Goal: Information Seeking & Learning: Learn about a topic

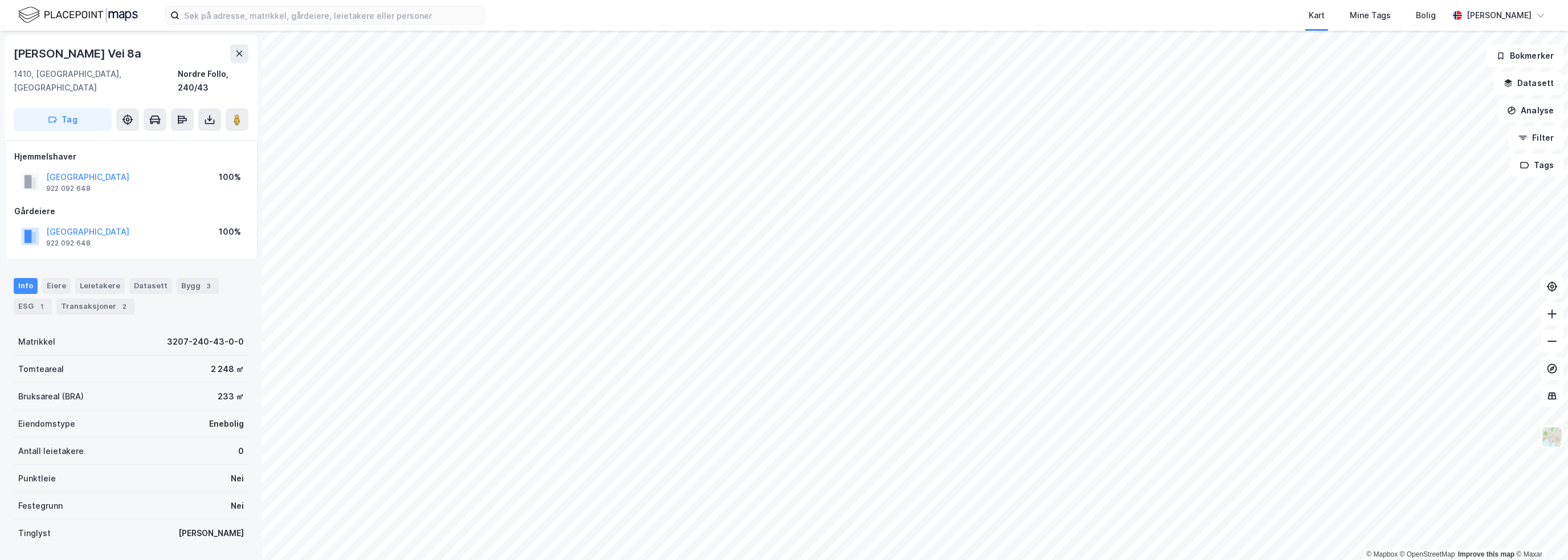
scroll to position [1, 0]
click at [365, 7] on input at bounding box center [331, 15] width 304 height 17
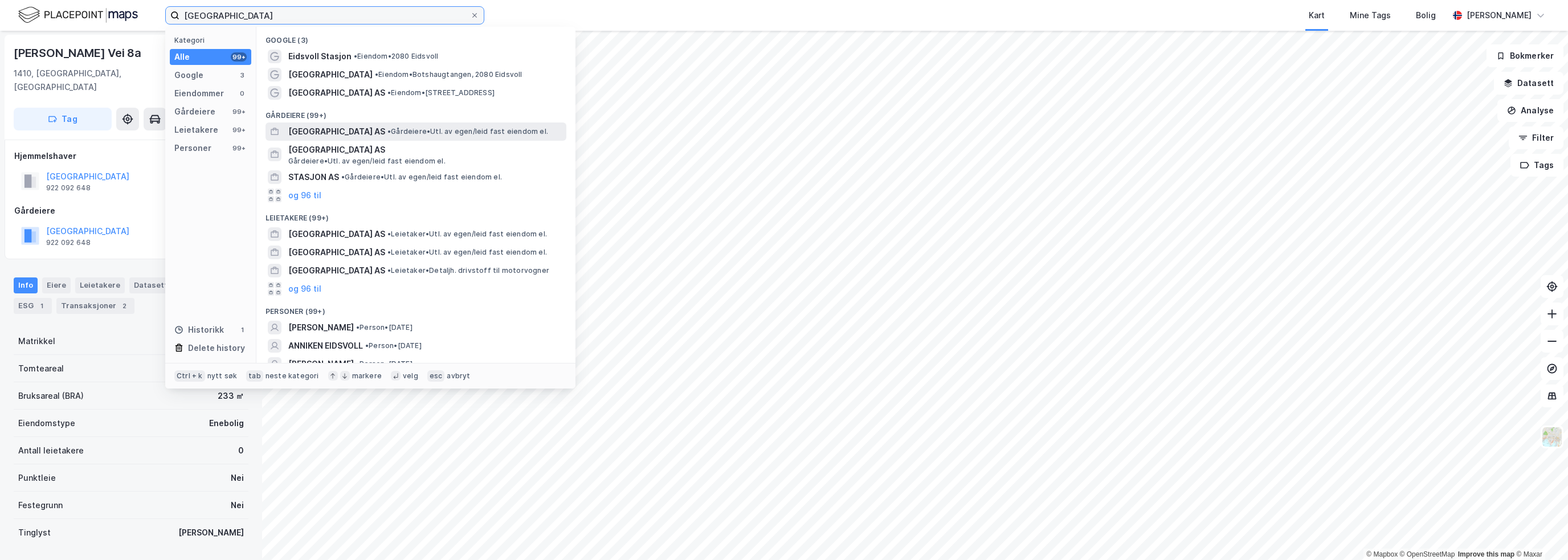
type input "[GEOGRAPHIC_DATA]"
click at [387, 124] on div "[GEOGRAPHIC_DATA] AS • Gårdeiere • Utl. av egen/leid fast eiendom el." at bounding box center [417, 131] width 301 height 19
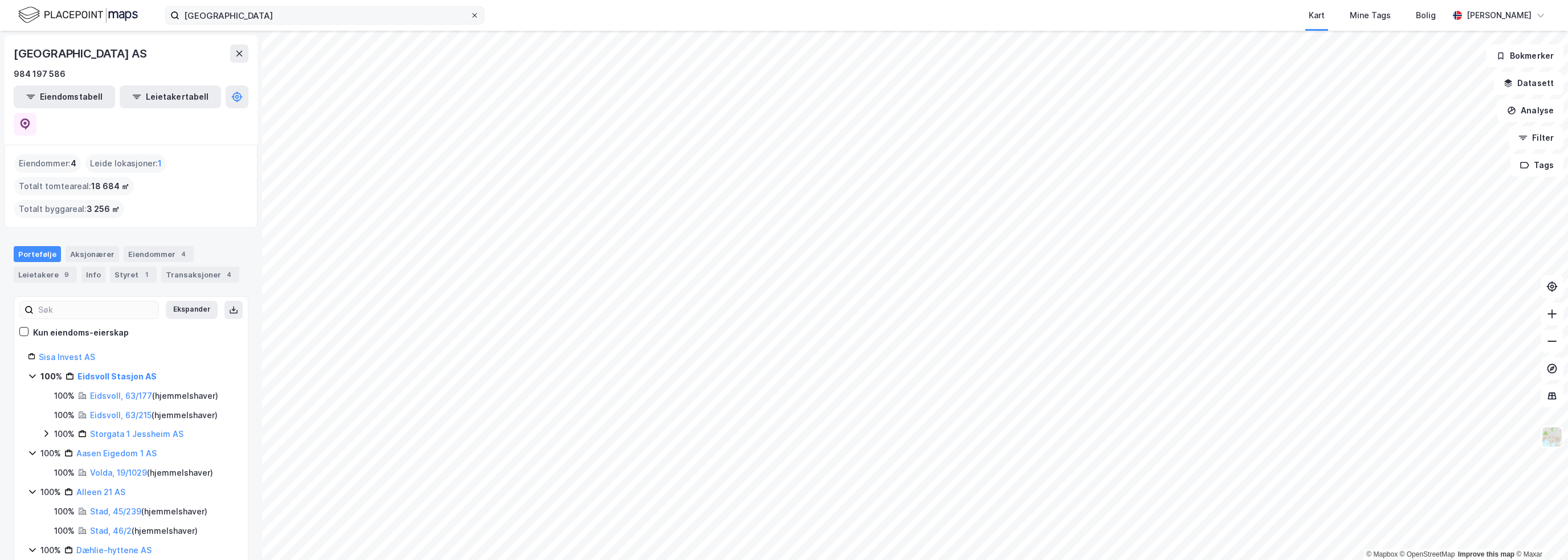
click at [477, 16] on icon at bounding box center [475, 15] width 7 height 7
click at [470, 16] on input "[GEOGRAPHIC_DATA]" at bounding box center [324, 15] width 291 height 17
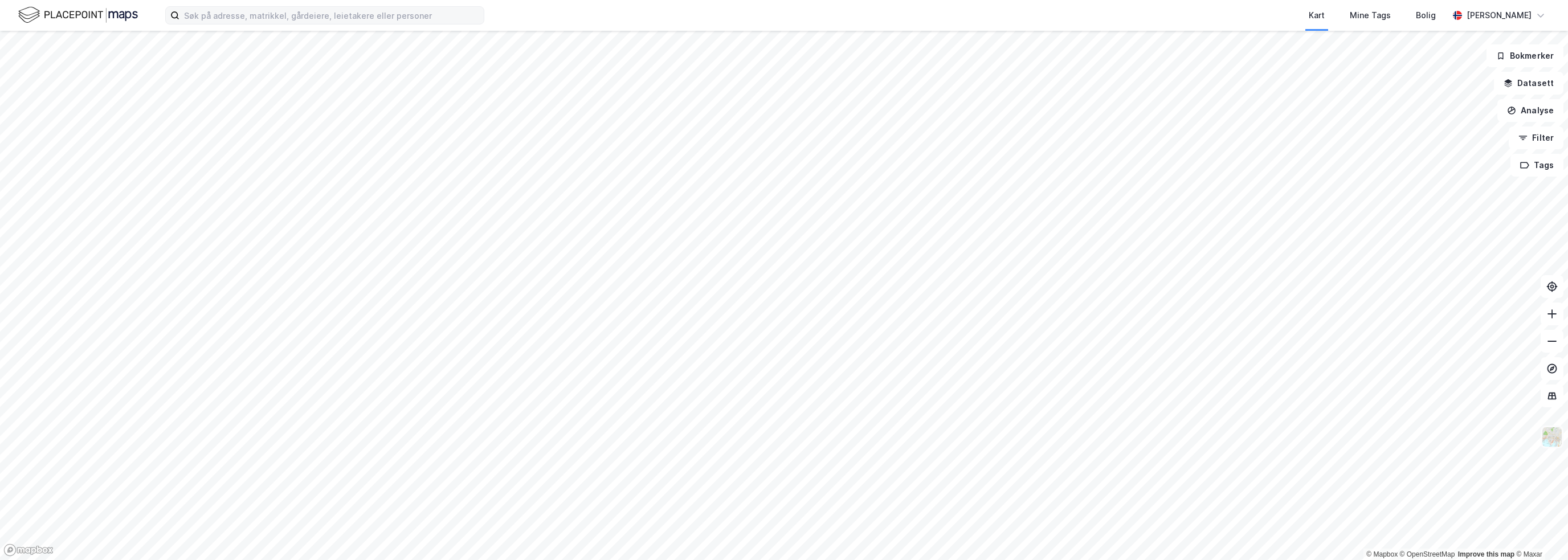
click at [1557, 438] on img at bounding box center [1552, 437] width 22 height 22
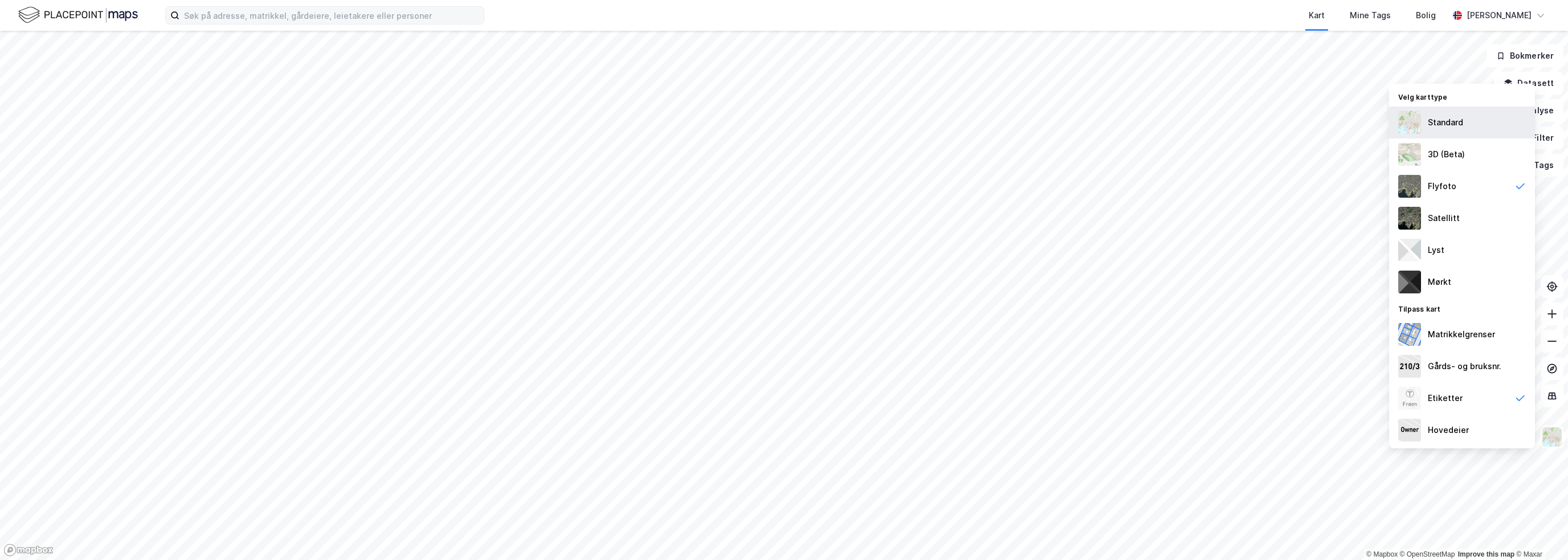
click at [1457, 125] on div "Standard" at bounding box center [1446, 122] width 35 height 14
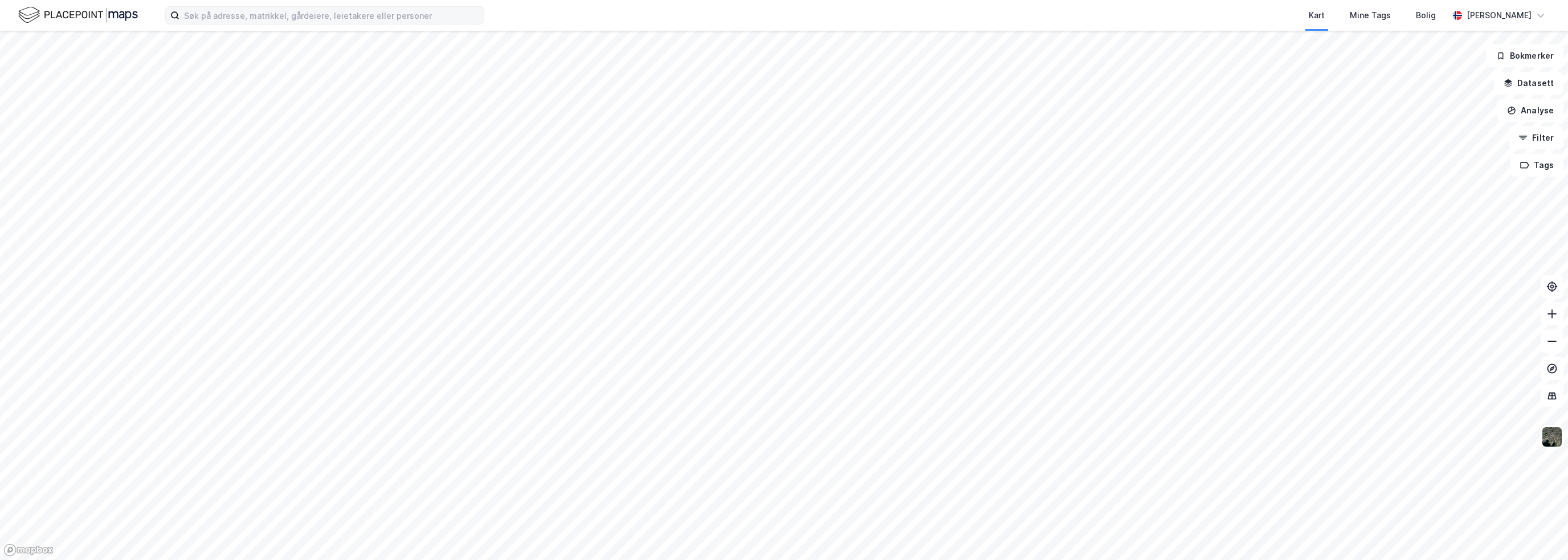
click at [1231, 20] on div "Kart Mine Tags Bolig" at bounding box center [993, 15] width 909 height 31
click at [1542, 113] on button "Analyse" at bounding box center [1531, 110] width 66 height 23
click at [1418, 135] on div "Tegn område" at bounding box center [1431, 135] width 99 height 10
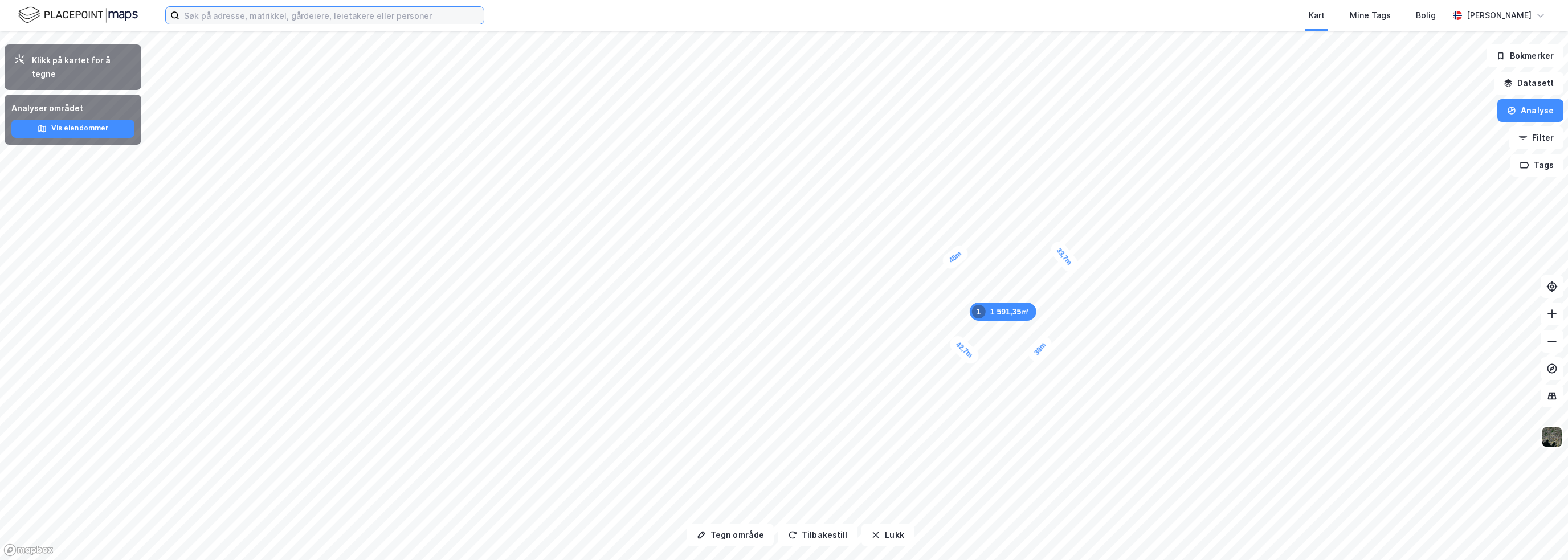
click at [381, 19] on input at bounding box center [331, 15] width 304 height 17
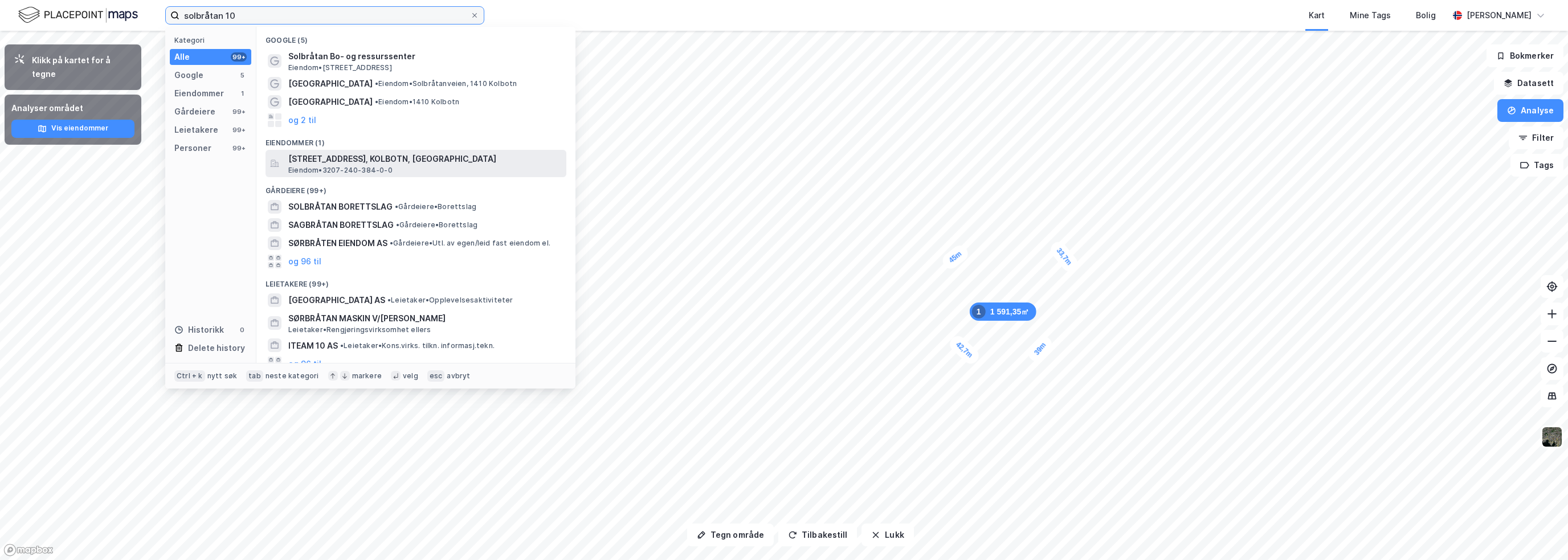
type input "solbråtan 10"
click at [386, 163] on span "[STREET_ADDRESS], KOLBOTN, [GEOGRAPHIC_DATA]" at bounding box center [425, 158] width 274 height 14
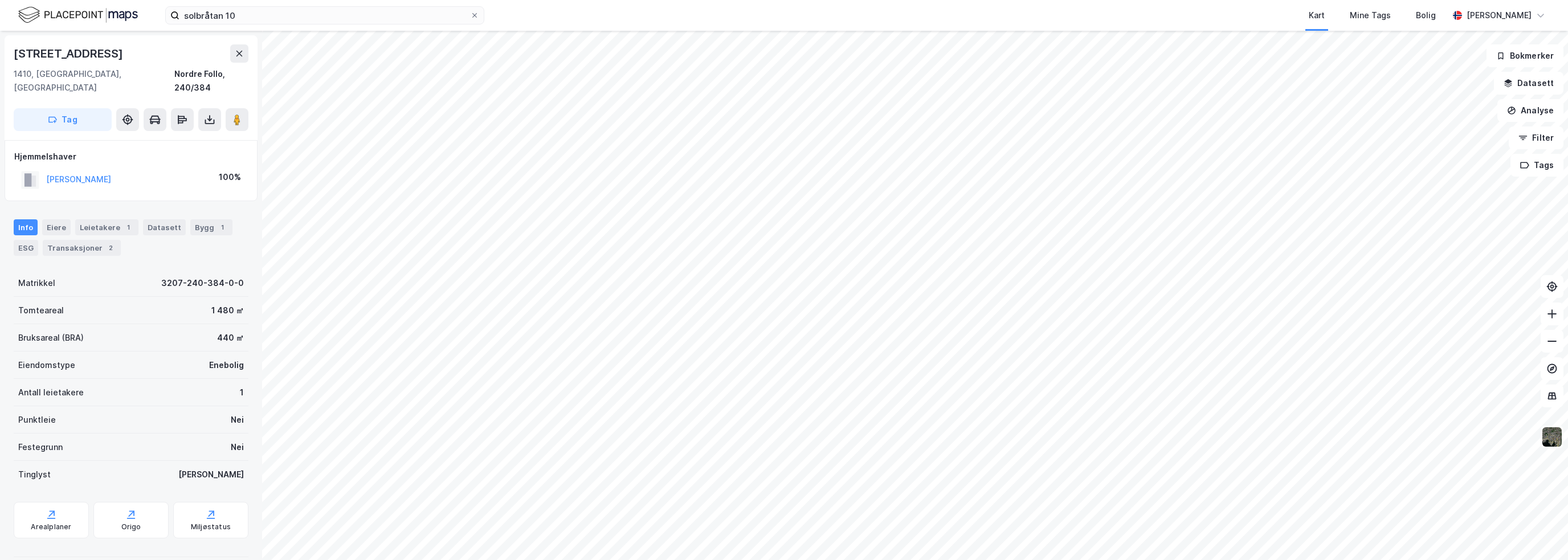
scroll to position [1, 0]
